Goal: Task Accomplishment & Management: Manage account settings

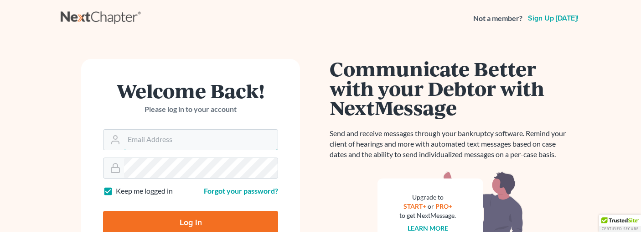
type input "[EMAIL_ADDRESS][DOMAIN_NAME]"
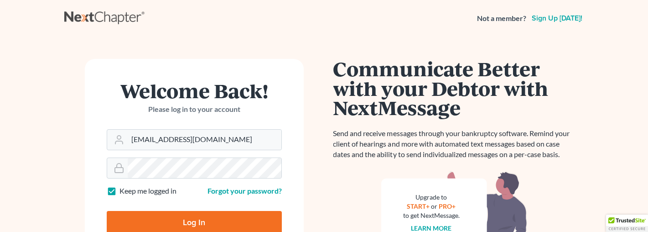
drag, startPoint x: 628, startPoint y: 166, endPoint x: 622, endPoint y: 171, distance: 8.4
click at [628, 166] on main "Welcome Back! Please log in to your account Email Address bribwl@gmail.com Pass…" at bounding box center [324, 182] width 648 height 293
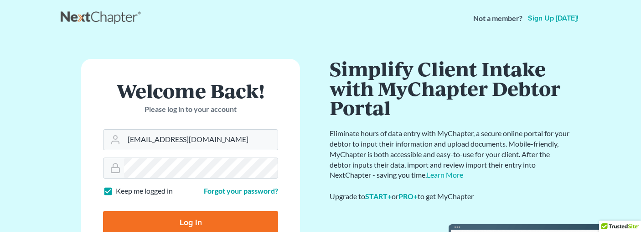
click at [239, 226] on input "Log In" at bounding box center [190, 222] width 175 height 23
type input "Thinking..."
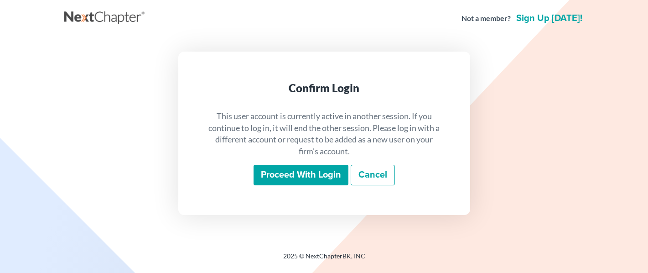
drag, startPoint x: 330, startPoint y: 168, endPoint x: 331, endPoint y: 174, distance: 5.9
click at [330, 168] on input "Proceed with login" at bounding box center [301, 175] width 95 height 21
